Goal: Task Accomplishment & Management: Use online tool/utility

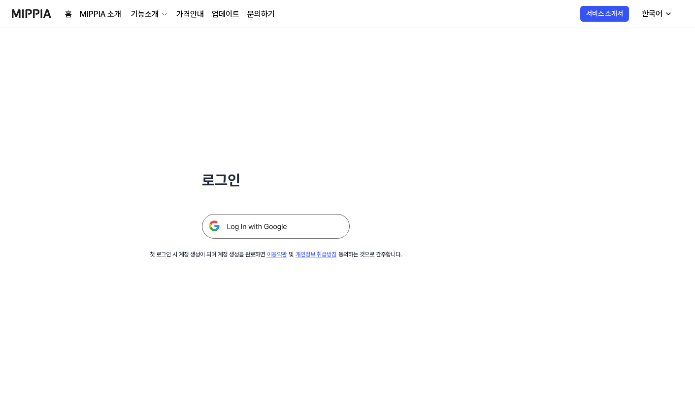
click at [306, 220] on img at bounding box center [276, 226] width 148 height 25
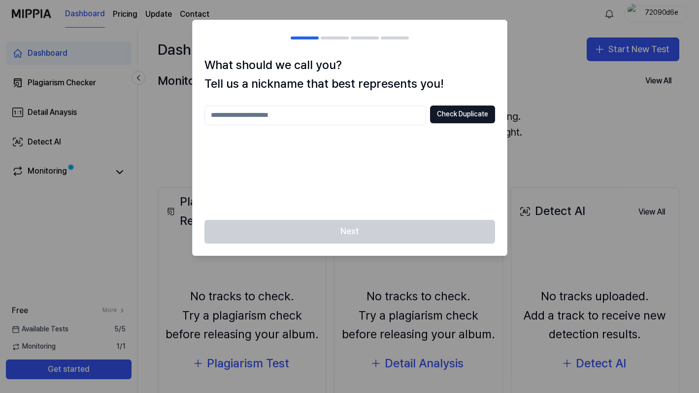
click at [370, 117] on input "text" at bounding box center [315, 115] width 222 height 20
type input "*"
type input "******"
click at [450, 109] on button "Check Duplicate" at bounding box center [462, 114] width 65 height 18
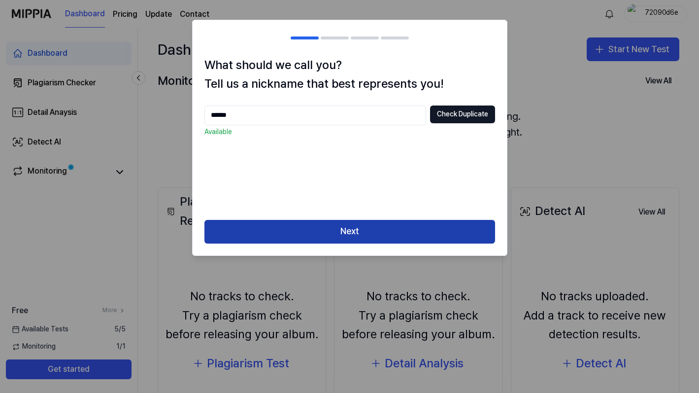
click at [406, 224] on button "Next" at bounding box center [349, 232] width 291 height 24
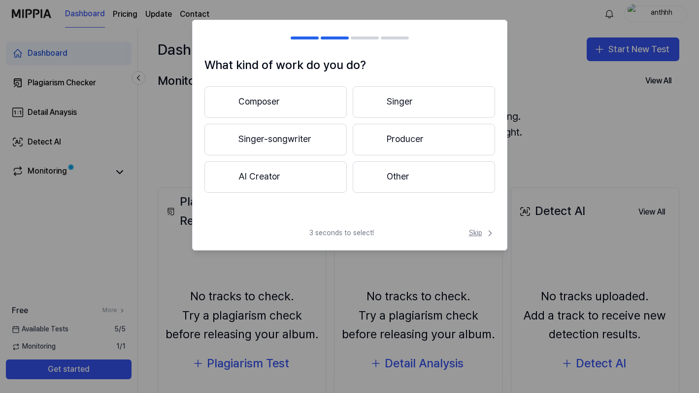
click at [479, 232] on span "Skip" at bounding box center [482, 233] width 26 height 10
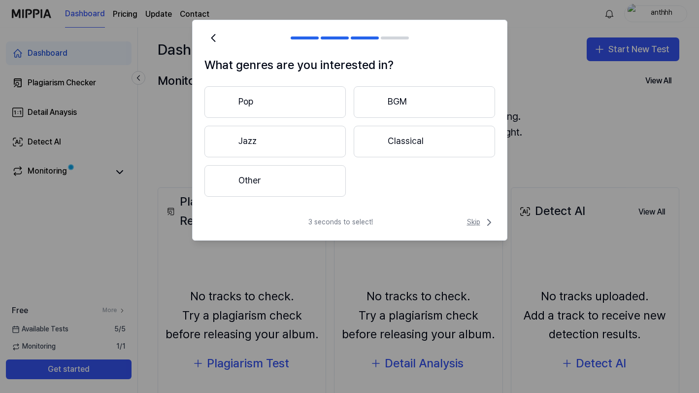
click at [476, 224] on span "Skip" at bounding box center [481, 222] width 28 height 12
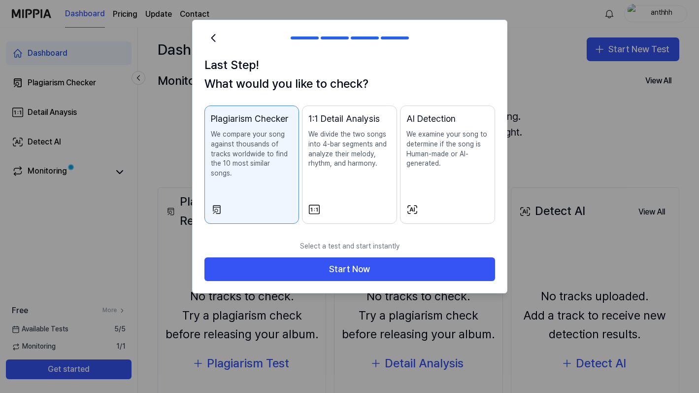
click at [261, 238] on p "Select a test and start instantly" at bounding box center [349, 247] width 291 height 22
click at [271, 239] on p "Select a test and start instantly" at bounding box center [349, 247] width 291 height 22
click at [414, 236] on p "Select a test and start instantly" at bounding box center [349, 247] width 291 height 22
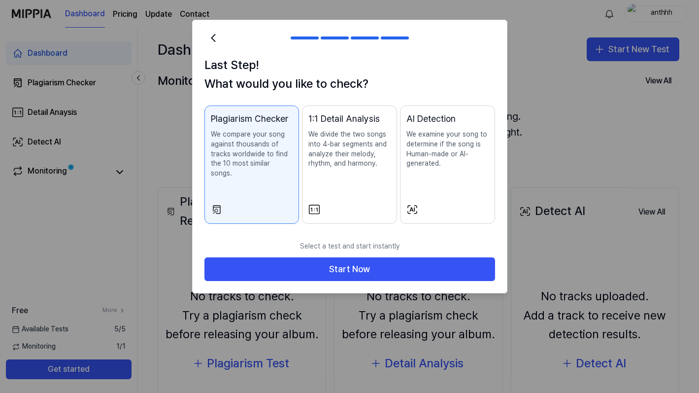
click at [414, 236] on p "Select a test and start instantly" at bounding box center [349, 247] width 291 height 22
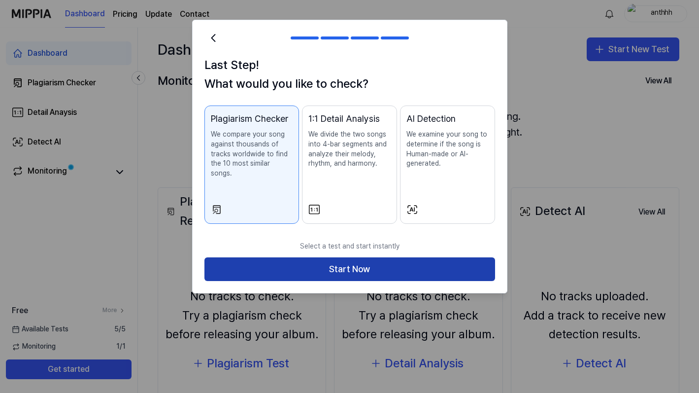
click at [406, 260] on button "Start Now" at bounding box center [349, 269] width 291 height 24
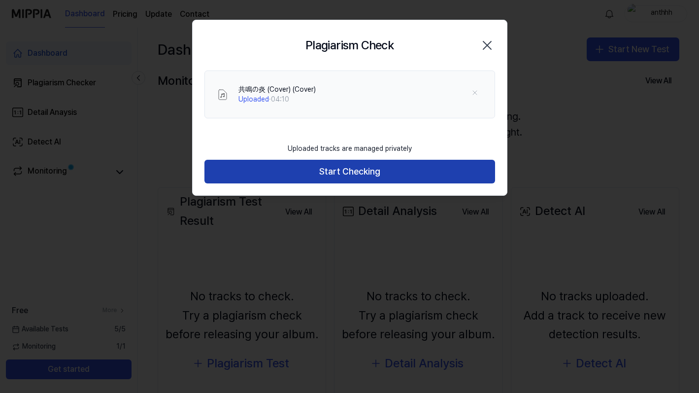
click at [310, 174] on button "Start Checking" at bounding box center [349, 172] width 291 height 24
click at [279, 176] on button "Start Checking" at bounding box center [349, 172] width 291 height 24
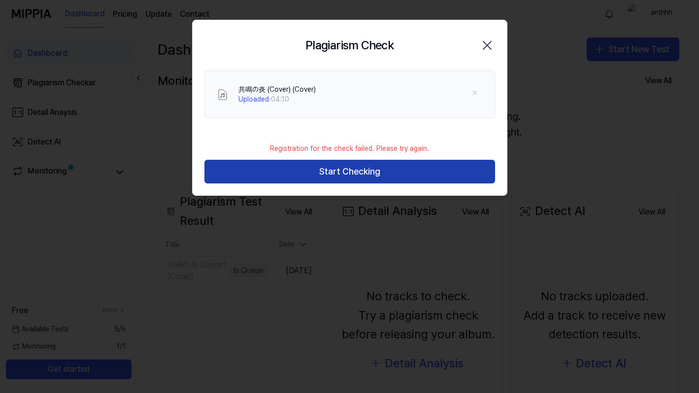
click at [279, 176] on button "Start Checking" at bounding box center [349, 172] width 291 height 24
click at [275, 178] on button "Start Checking" at bounding box center [349, 172] width 291 height 24
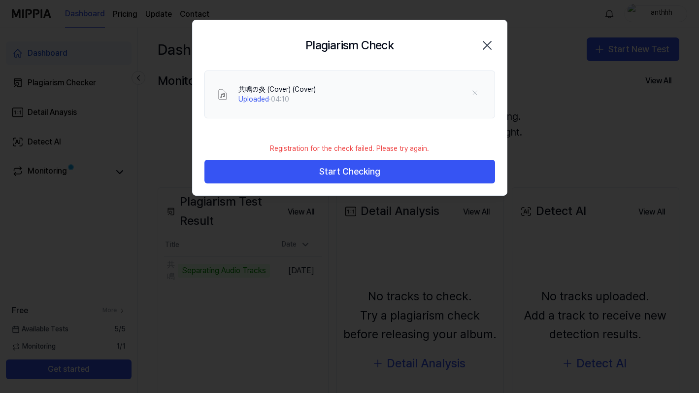
click at [483, 42] on icon "button" at bounding box center [487, 45] width 16 height 16
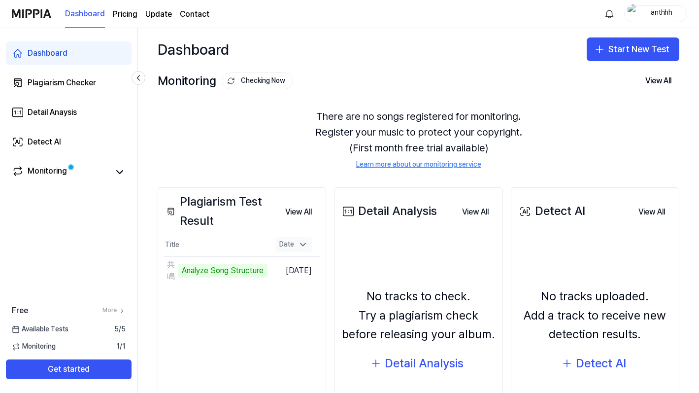
scroll to position [49, 0]
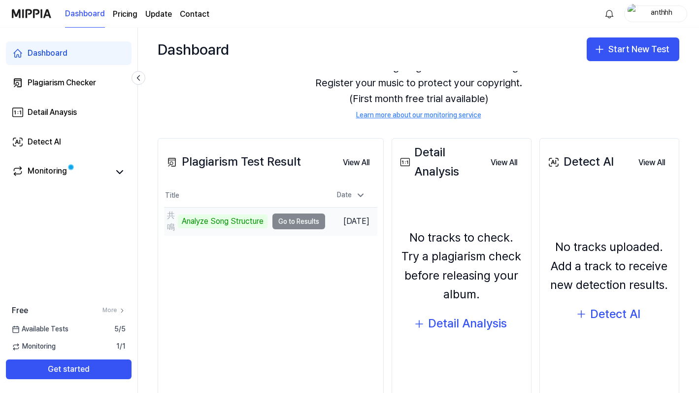
click at [283, 225] on td "共鳴の炎 (Cover) (Cover) Analyze Song Structure Go to Results" at bounding box center [244, 221] width 161 height 28
click at [214, 221] on div "Analyze Song Structure" at bounding box center [223, 221] width 90 height 14
click at [173, 222] on div "共鳴の炎 (Cover) (Cover)" at bounding box center [171, 221] width 8 height 24
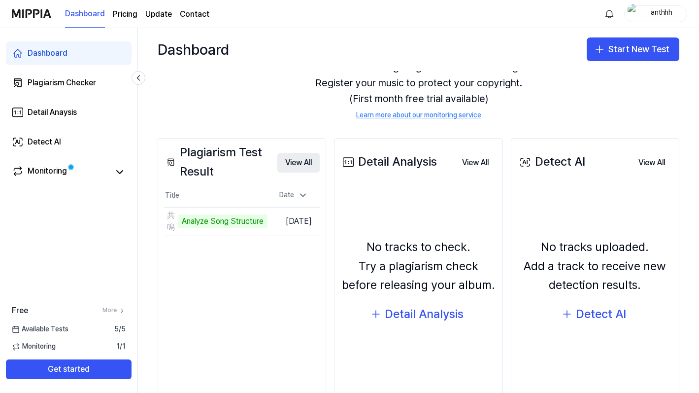
click at [316, 163] on button "View All" at bounding box center [298, 163] width 42 height 20
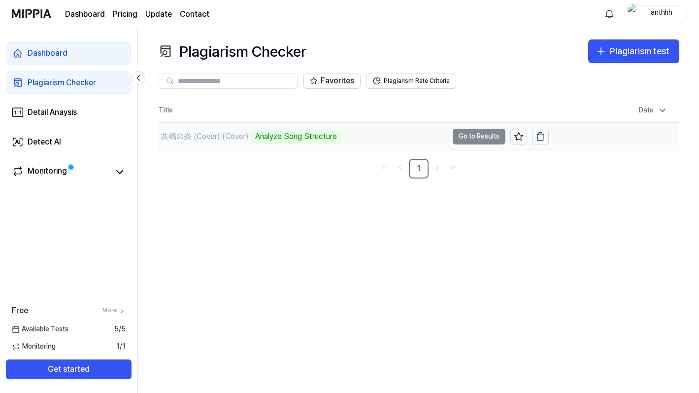
click at [308, 130] on div "Analyze Song Structure" at bounding box center [296, 137] width 90 height 14
click at [183, 135] on div "共鳴の炎 (Cover) (Cover)" at bounding box center [205, 137] width 88 height 12
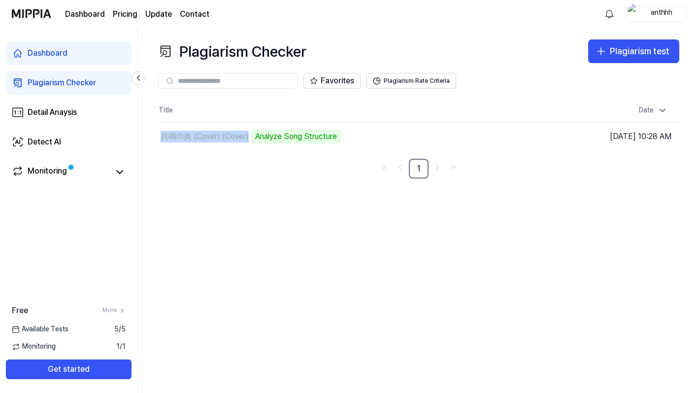
click at [257, 187] on div "Plagiarism Checker Plagiarism test Plagiarism Checker Detail Analysis Detect AI…" at bounding box center [418, 210] width 561 height 365
click at [114, 175] on icon at bounding box center [120, 172] width 12 height 12
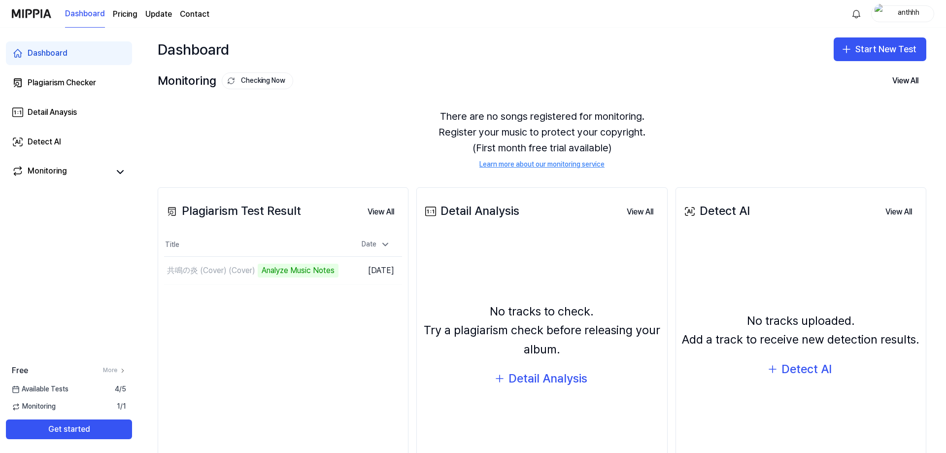
click at [598, 225] on div "Detail Analysis View All" at bounding box center [542, 212] width 238 height 28
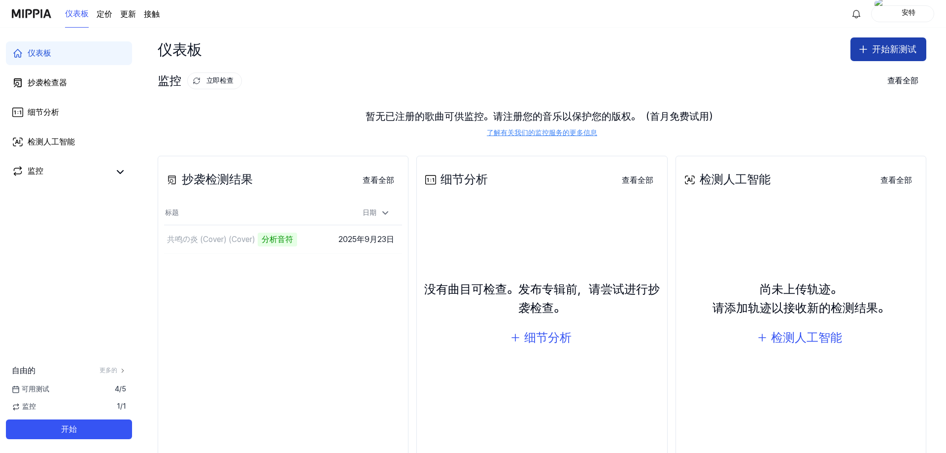
click at [699, 54] on font "开始新测试" at bounding box center [894, 49] width 44 height 10
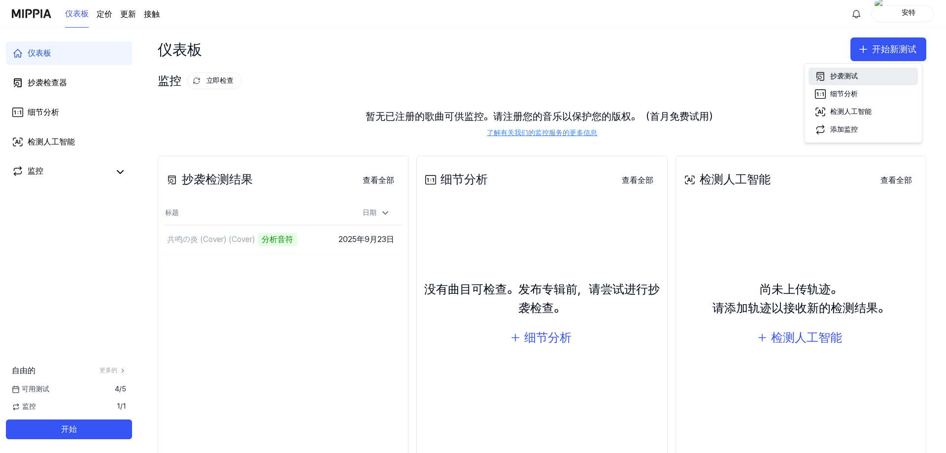
click at [699, 74] on button "抄袭测试" at bounding box center [863, 77] width 109 height 18
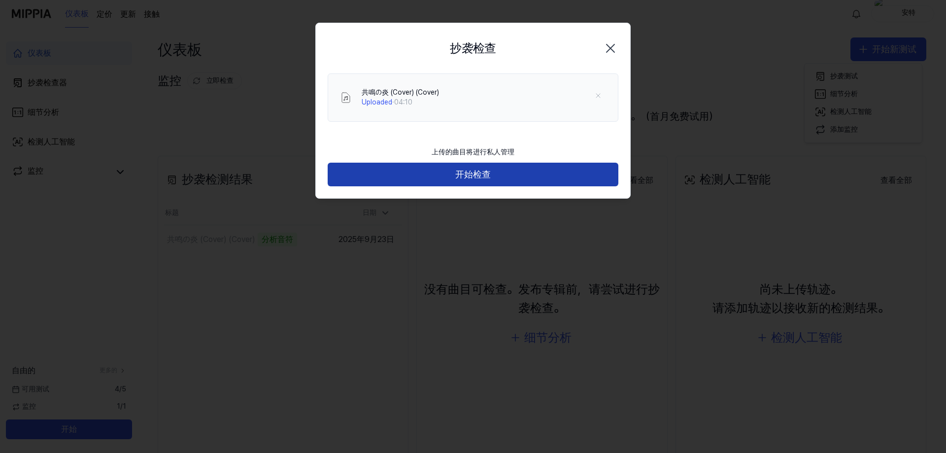
click at [385, 174] on button "开始检查" at bounding box center [473, 175] width 291 height 24
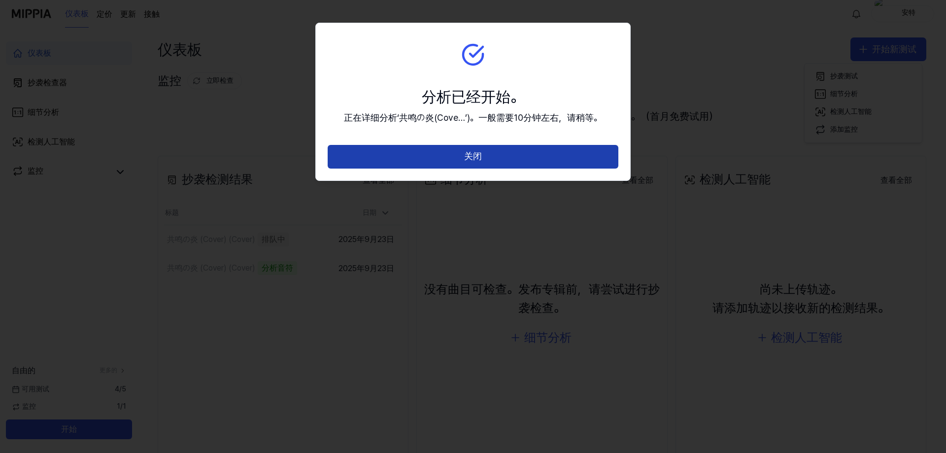
click at [411, 174] on div "关闭" at bounding box center [473, 162] width 314 height 35
click at [399, 159] on button "关闭" at bounding box center [473, 157] width 291 height 24
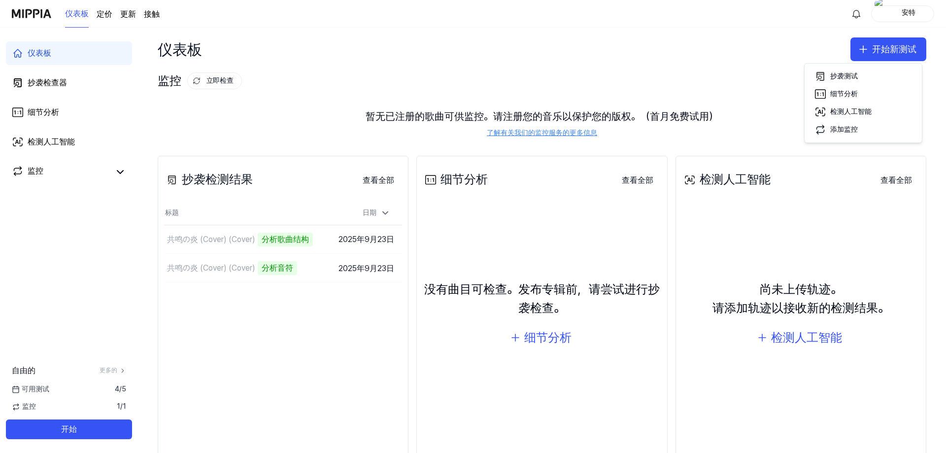
click at [696, 76] on div "监控 立即检查 查看全部" at bounding box center [542, 81] width 769 height 16
click at [241, 311] on div "抄袭检测结果 查看全部 抄袭检测结果 标题 日期 共鸣の炎 (Cover) (Cover) 分析音符 前往结果 2025年9月23日 共鸣の炎 (Cover)…" at bounding box center [283, 308] width 251 height 304
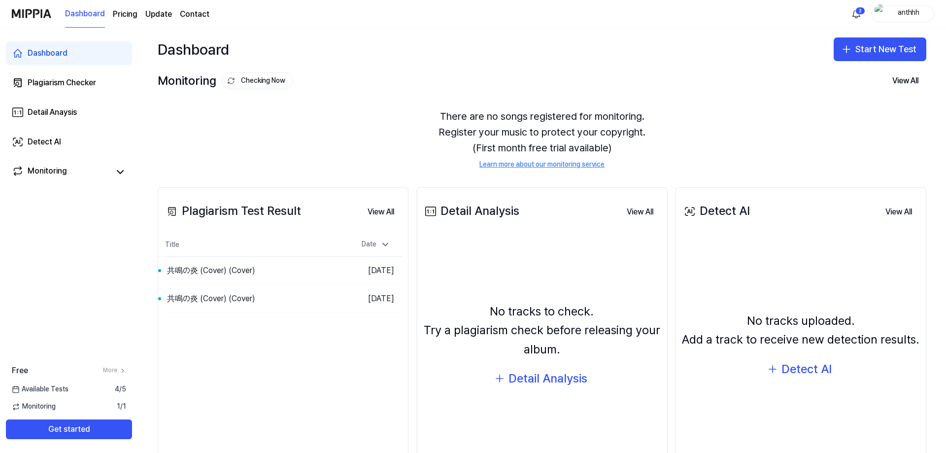
drag, startPoint x: 237, startPoint y: 148, endPoint x: 234, endPoint y: 174, distance: 25.9
click at [237, 148] on div "There are no songs registered for monitoring. Register your music to protect yo…" at bounding box center [542, 139] width 769 height 85
click at [240, 302] on div "共鳴の炎 (Cover) (Cover)" at bounding box center [211, 299] width 88 height 12
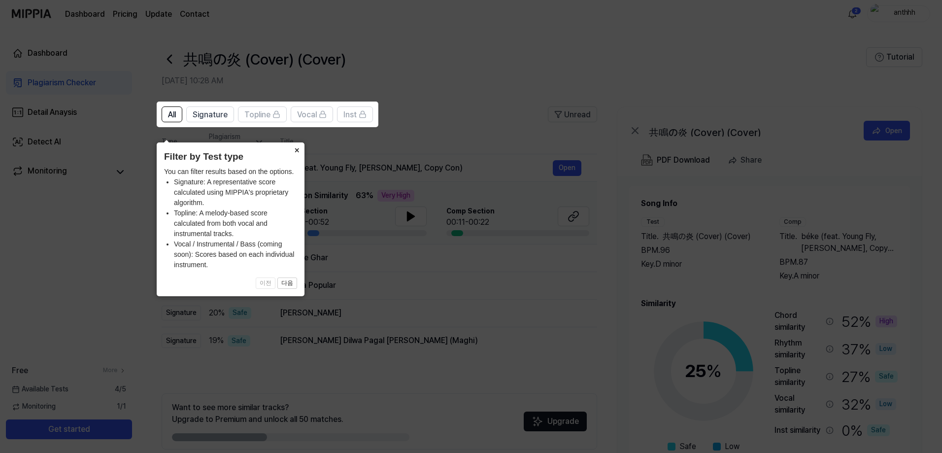
click at [295, 142] on button "×" at bounding box center [297, 149] width 16 height 14
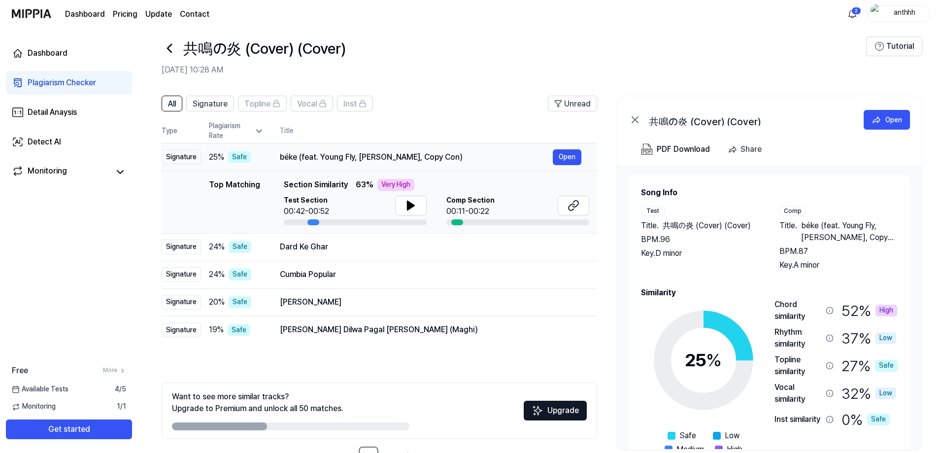
scroll to position [44, 0]
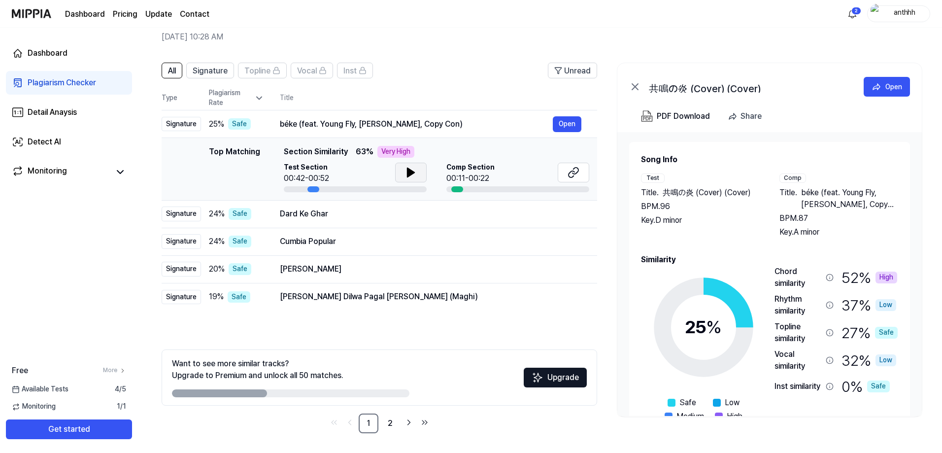
click at [419, 175] on button at bounding box center [411, 173] width 32 height 20
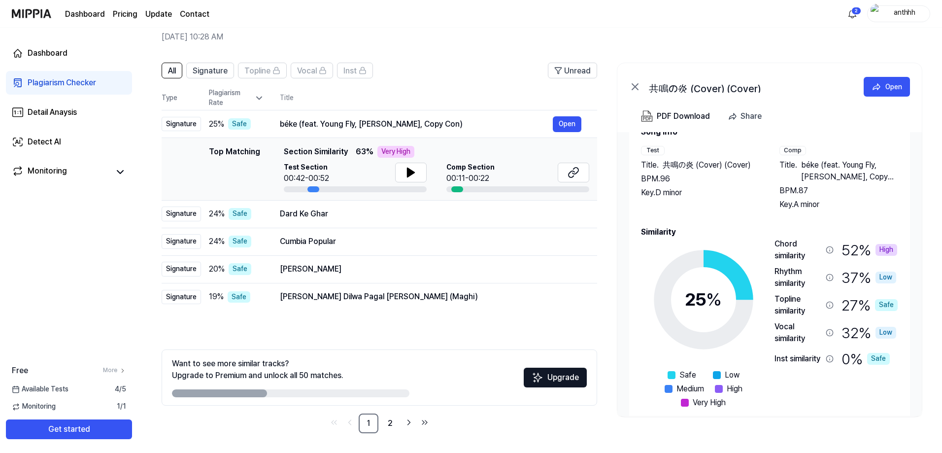
scroll to position [42, 0]
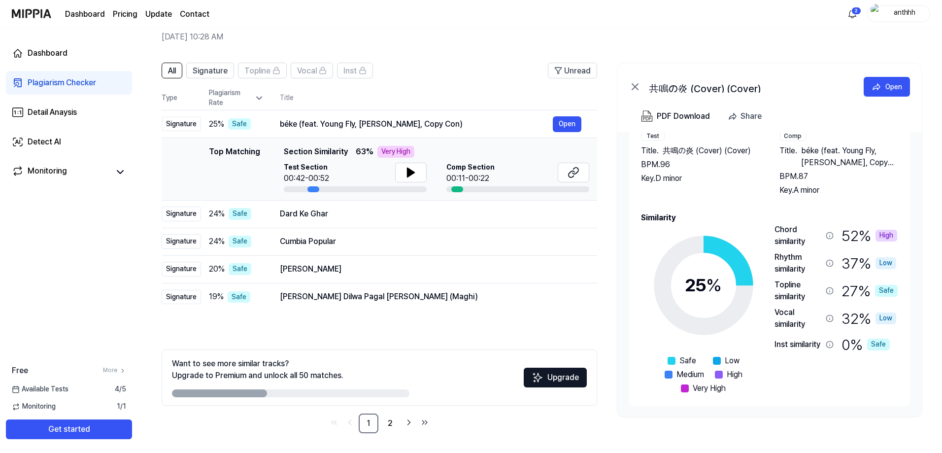
drag, startPoint x: 274, startPoint y: 394, endPoint x: 373, endPoint y: 404, distance: 99.5
click at [373, 392] on div "Want to see more similar tracks? Upgrade to Premium and unlock all 50 matches. …" at bounding box center [380, 377] width 436 height 56
click at [240, 392] on div at bounding box center [219, 393] width 95 height 8
drag, startPoint x: 305, startPoint y: 394, endPoint x: 336, endPoint y: 395, distance: 30.1
click at [336, 392] on div at bounding box center [290, 393] width 237 height 8
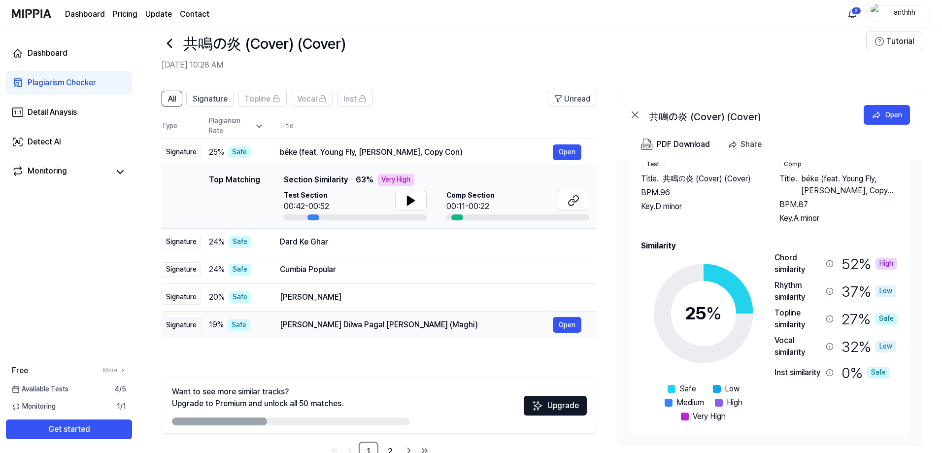
scroll to position [0, 0]
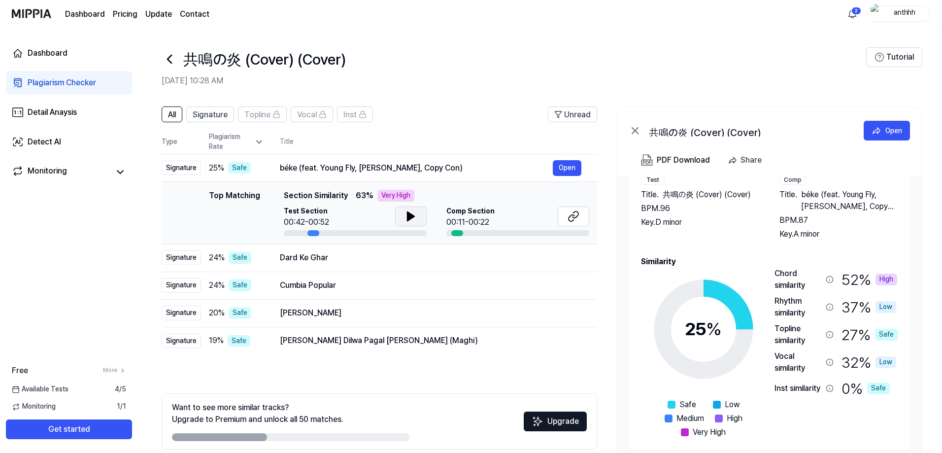
click at [403, 222] on button at bounding box center [411, 216] width 32 height 20
click at [406, 193] on div "Very High" at bounding box center [395, 196] width 37 height 12
click at [166, 55] on icon at bounding box center [170, 59] width 16 height 16
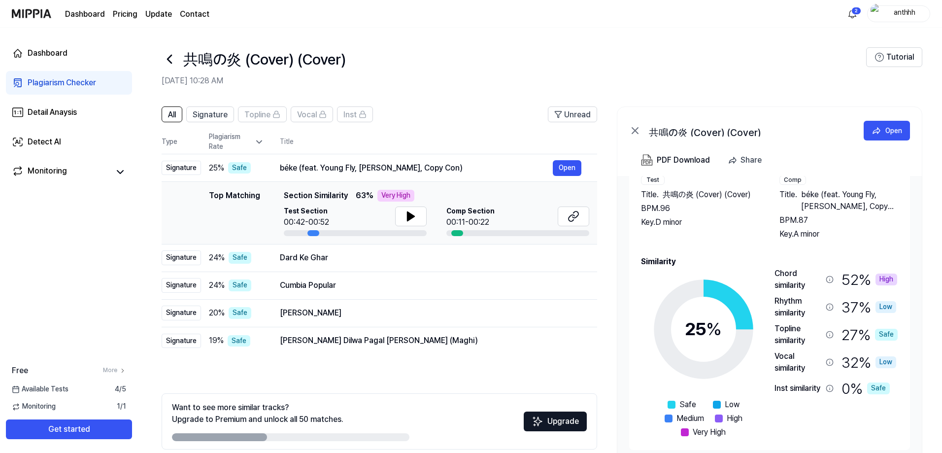
click at [166, 55] on icon at bounding box center [170, 59] width 16 height 16
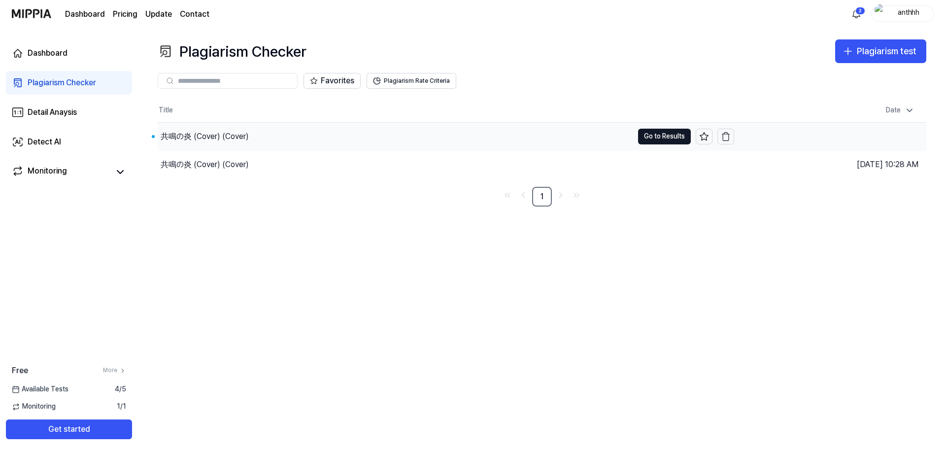
click at [201, 135] on div "共鳴の炎 (Cover) (Cover)" at bounding box center [205, 137] width 88 height 12
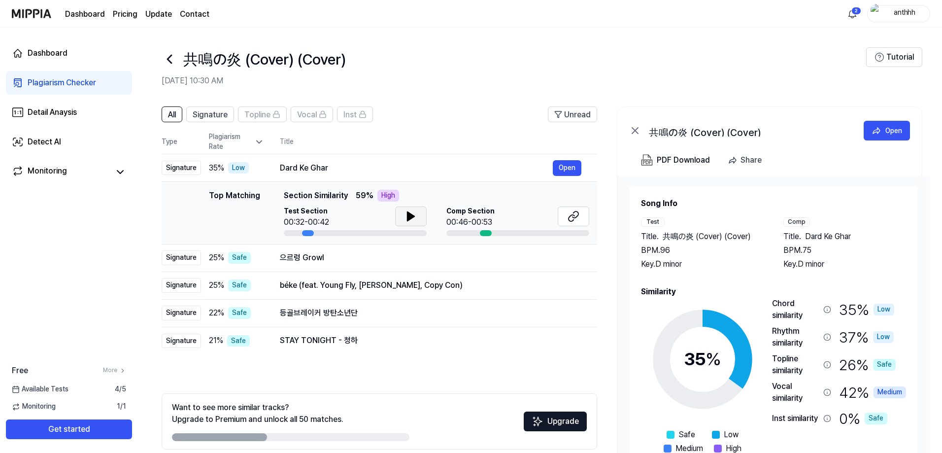
click at [405, 218] on icon at bounding box center [411, 216] width 12 height 12
click at [311, 312] on div "등골브레이커 방탄소년단" at bounding box center [416, 313] width 273 height 12
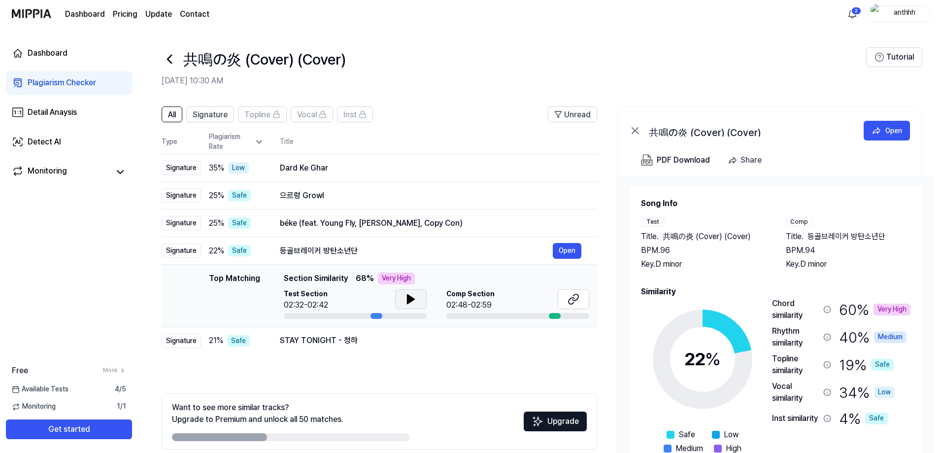
click at [408, 304] on icon at bounding box center [411, 299] width 12 height 12
click at [372, 341] on div "STAY TONIGHT - 청하" at bounding box center [416, 341] width 273 height 12
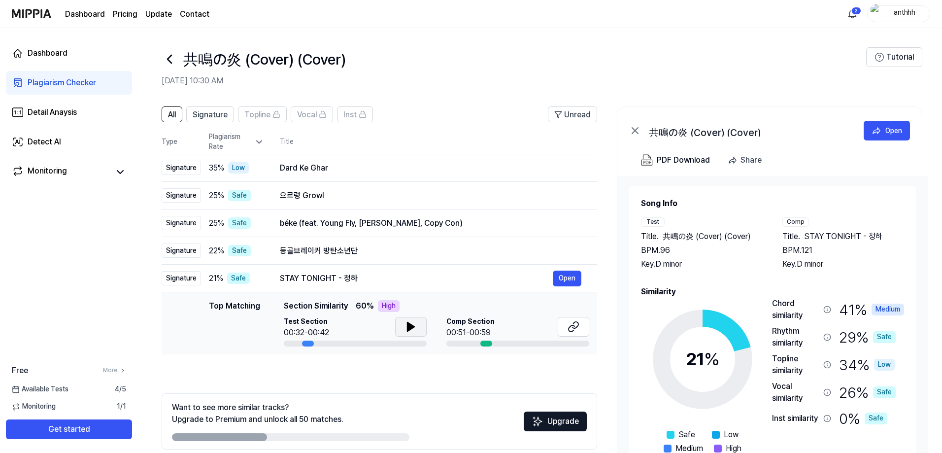
click at [399, 329] on button at bounding box center [411, 327] width 32 height 20
click at [309, 230] on div "béke (feat. Young Fly, Lord Panamo, Copy Con) Open" at bounding box center [431, 223] width 302 height 16
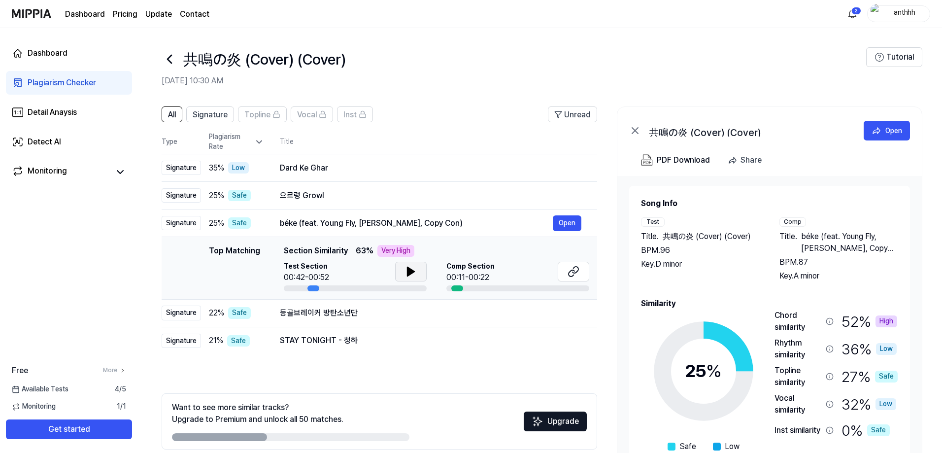
click at [409, 273] on icon at bounding box center [410, 271] width 7 height 9
click at [292, 191] on div "으르렁 Growl" at bounding box center [416, 196] width 273 height 12
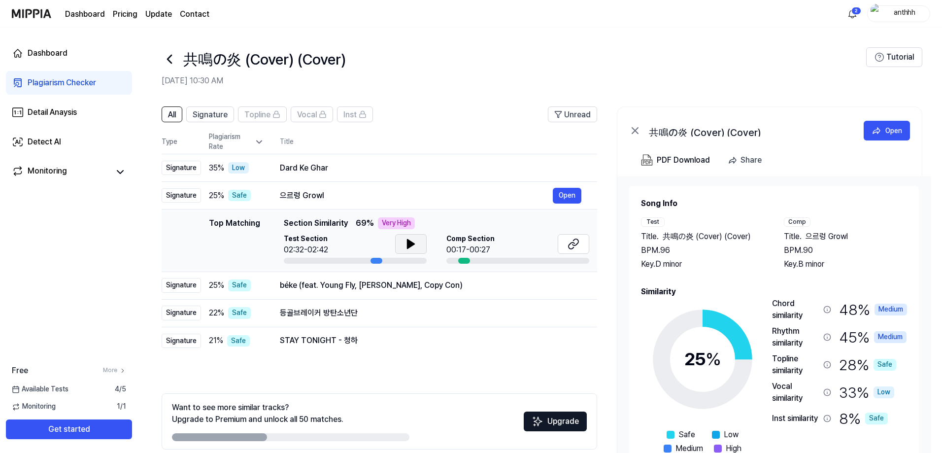
click at [401, 247] on button at bounding box center [411, 244] width 32 height 20
click at [329, 172] on div "Dard Ke Ghar" at bounding box center [416, 168] width 273 height 12
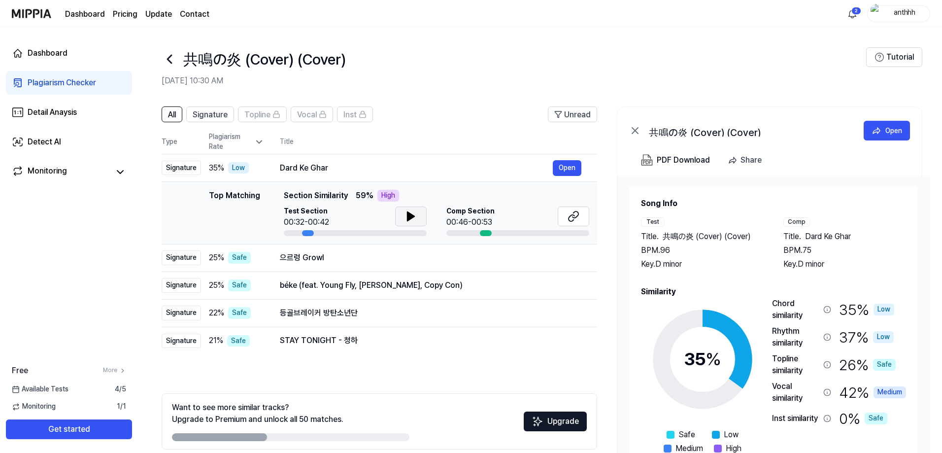
click at [412, 220] on icon at bounding box center [411, 216] width 12 height 12
click at [436, 94] on header "共鳴の炎 (Cover) (Cover) Sep 23, 2025, 10:30 AM Tutorial" at bounding box center [540, 62] width 804 height 69
click at [590, 57] on div "共鳴の炎 (Cover) (Cover)" at bounding box center [514, 59] width 705 height 24
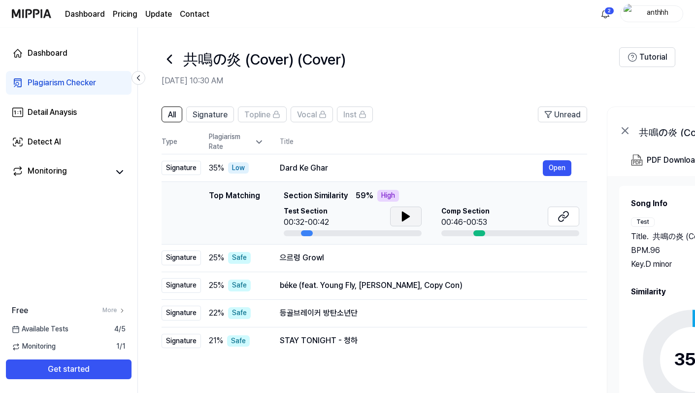
click at [148, 30] on header "共鳴の炎 (Cover) (Cover) Sep 23, 2025, 10:30 AM Tutorial" at bounding box center [416, 62] width 557 height 69
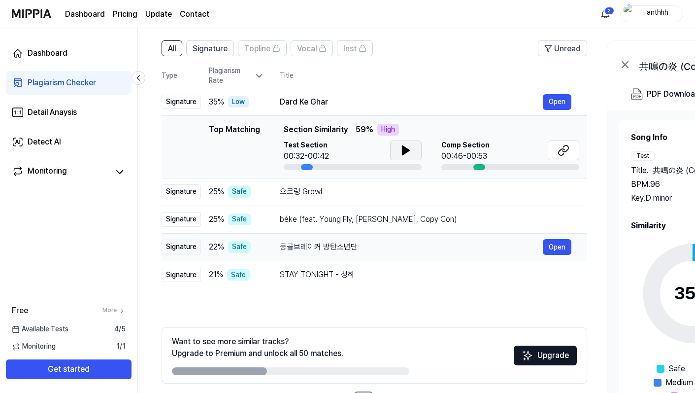
scroll to position [49, 0]
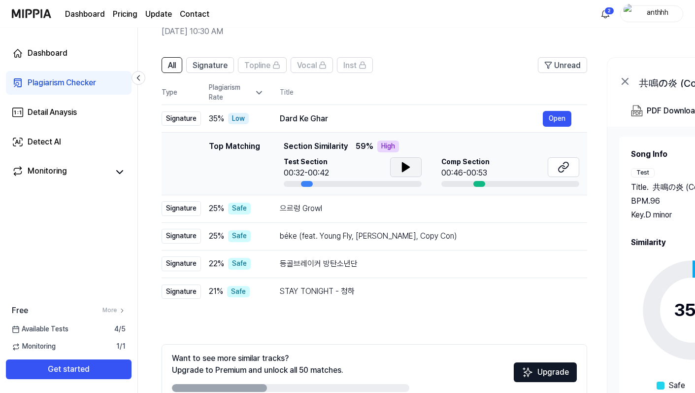
click at [311, 332] on div "All Signature Topline Vocal Inst Unread All Signature Topline Vocal Inst Type P…" at bounding box center [375, 242] width 426 height 371
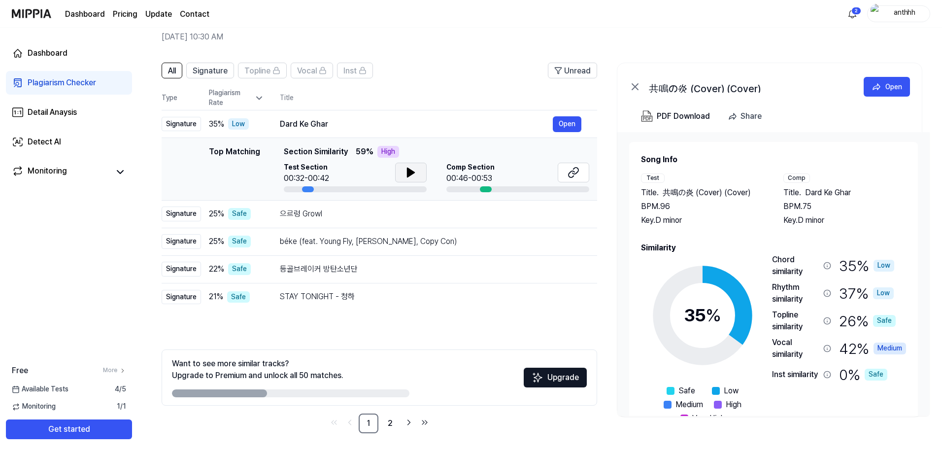
scroll to position [0, 0]
click at [387, 392] on link "2" at bounding box center [390, 423] width 20 height 20
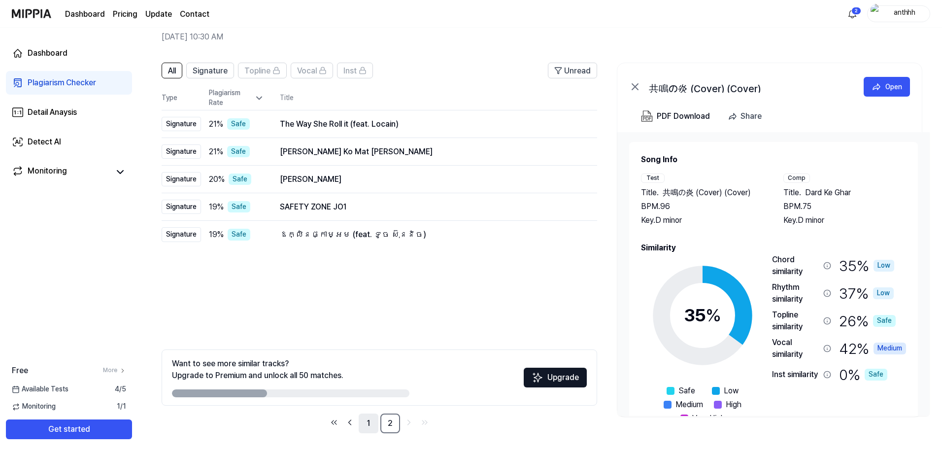
click at [369, 392] on link "1" at bounding box center [369, 423] width 20 height 20
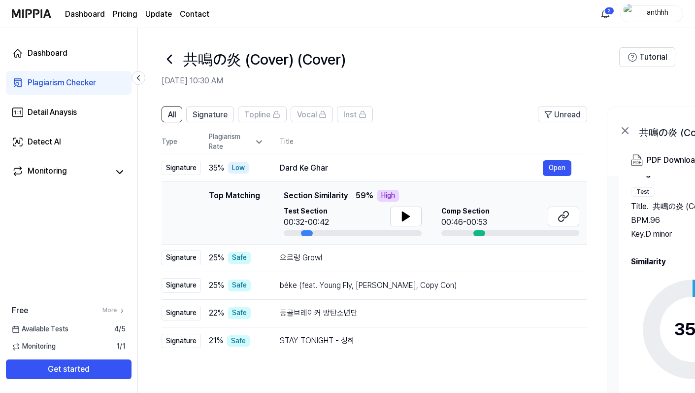
click at [434, 43] on header "共鳴の炎 (Cover) (Cover) Sep 23, 2025, 10:30 AM Tutorial" at bounding box center [416, 62] width 557 height 69
click at [146, 32] on header "共鳴の炎 (Cover) (Cover) Sep 23, 2025, 10:30 AM Tutorial" at bounding box center [416, 62] width 557 height 69
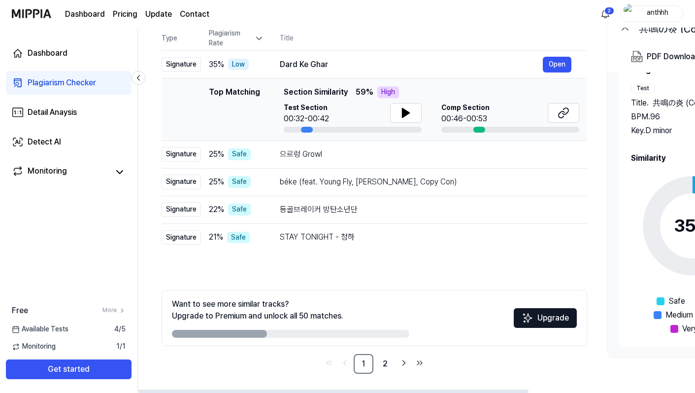
scroll to position [104, 0]
